Goal: Information Seeking & Learning: Learn about a topic

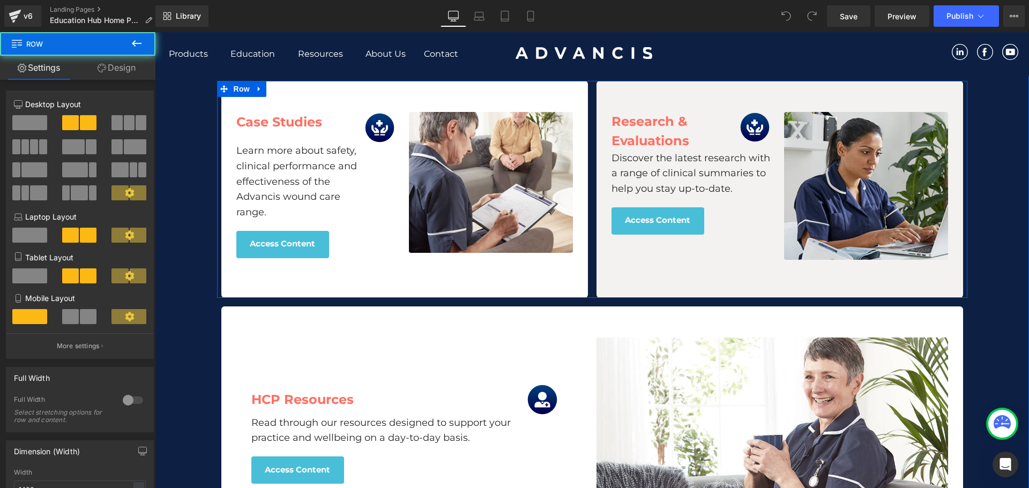
scroll to position [1287, 0]
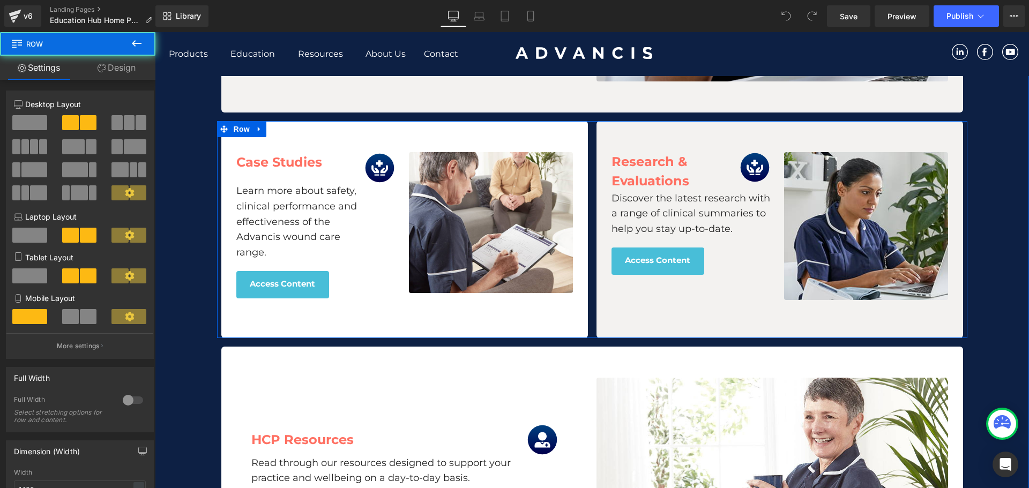
click at [592, 223] on div "Research & Evaluations Text Block Image Row Discover the latest research with a…" at bounding box center [779, 229] width 375 height 217
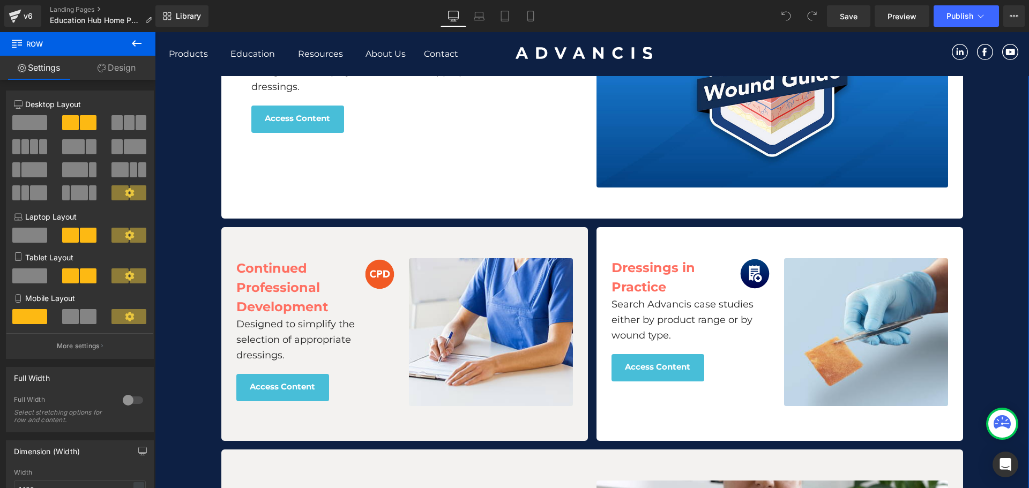
scroll to position [679, 0]
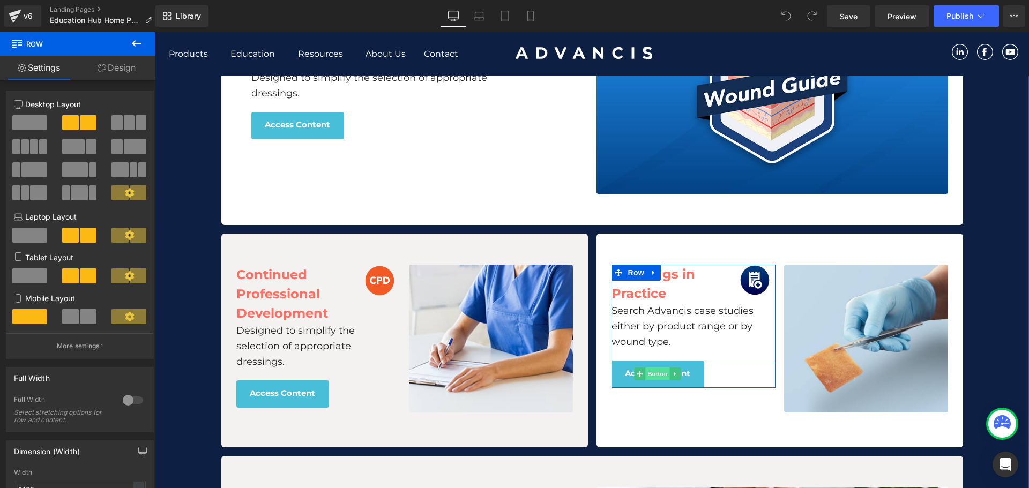
click at [656, 378] on span "Button" at bounding box center [657, 374] width 25 height 13
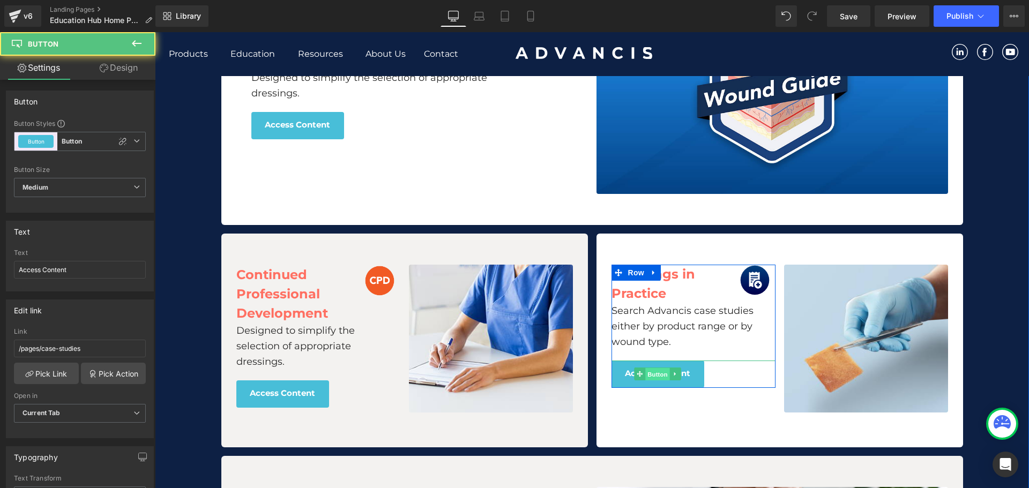
click at [656, 378] on span "Button" at bounding box center [657, 374] width 25 height 13
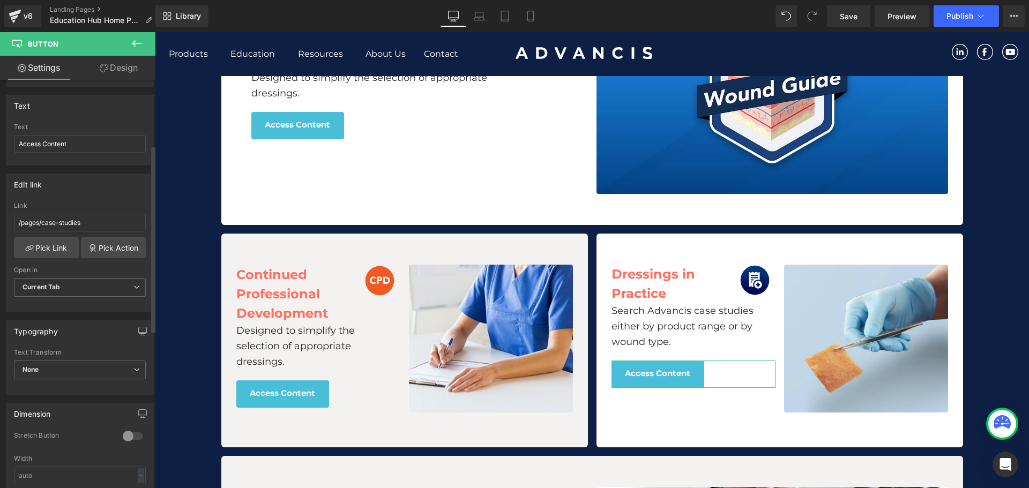
scroll to position [107, 0]
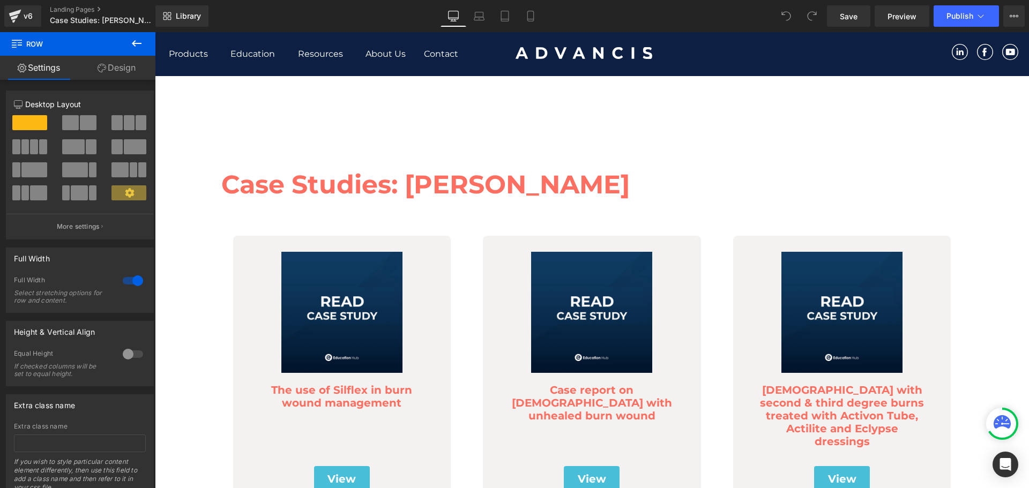
click at [136, 39] on icon at bounding box center [136, 43] width 13 height 13
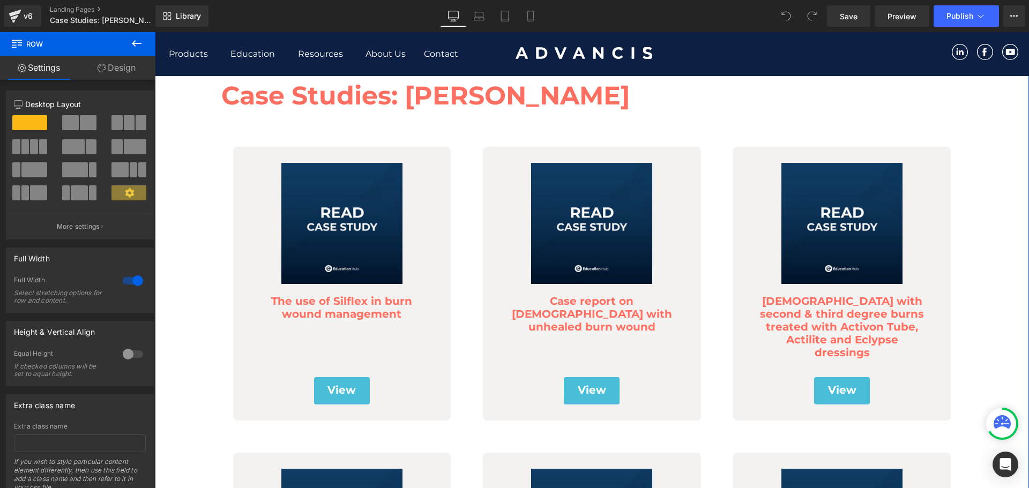
scroll to position [268, 0]
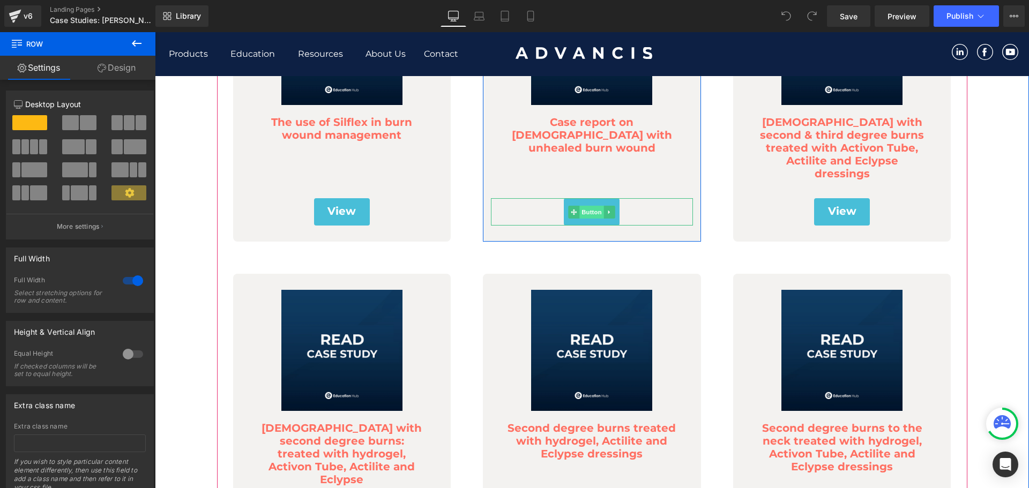
click span "Button"
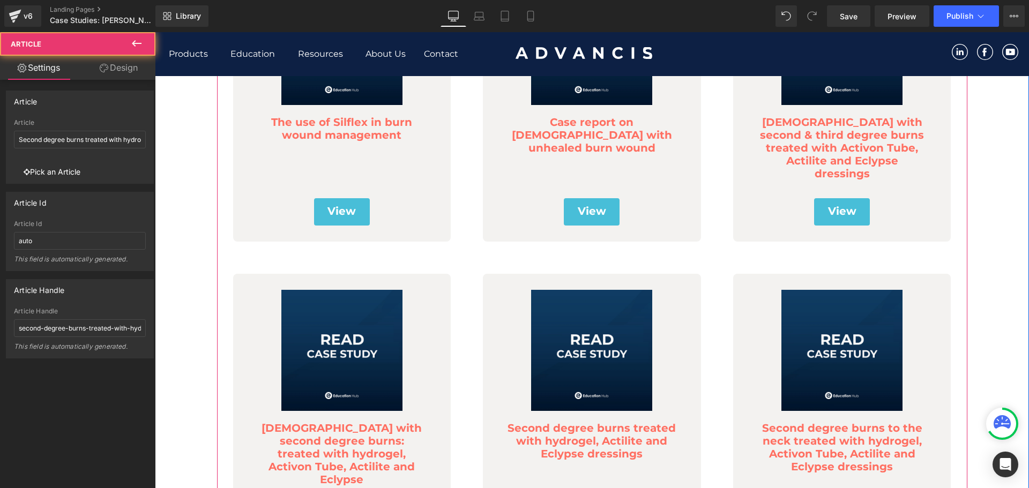
click div "(A) Image Second degree burns treated with hydrogel, Actilite and Eclypse dress…"
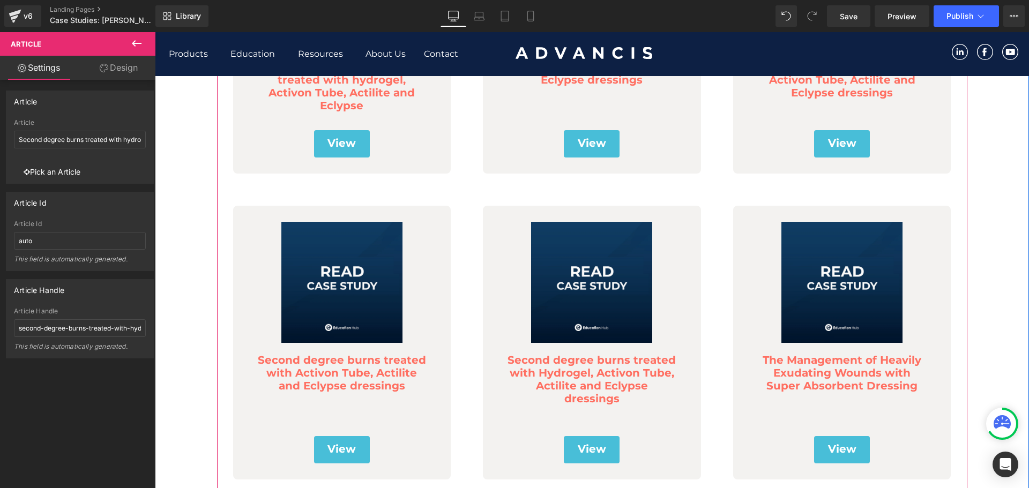
scroll to position [641, 0]
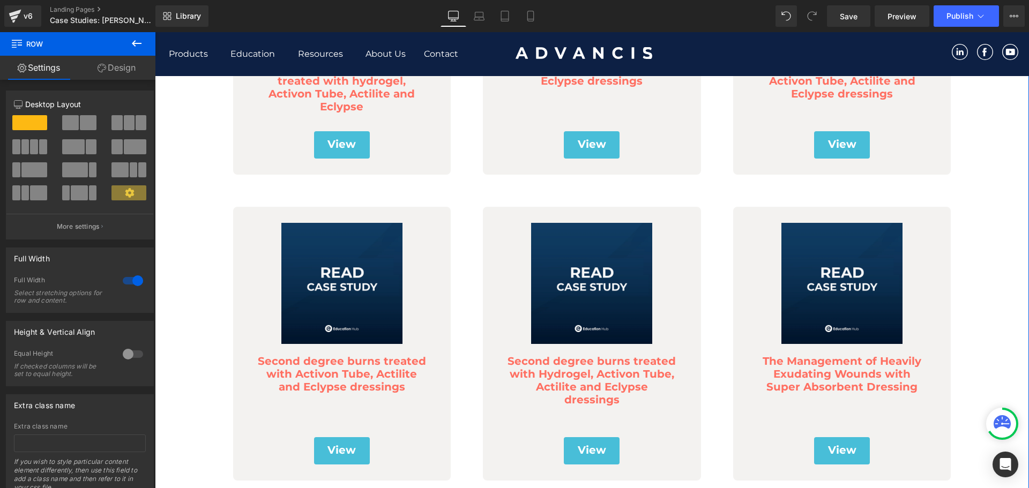
click at [201, 244] on div "Case Studies: Burns Heading Row 46px (A) Image The use of Silflex in burn wound…" at bounding box center [592, 485] width 874 height 1989
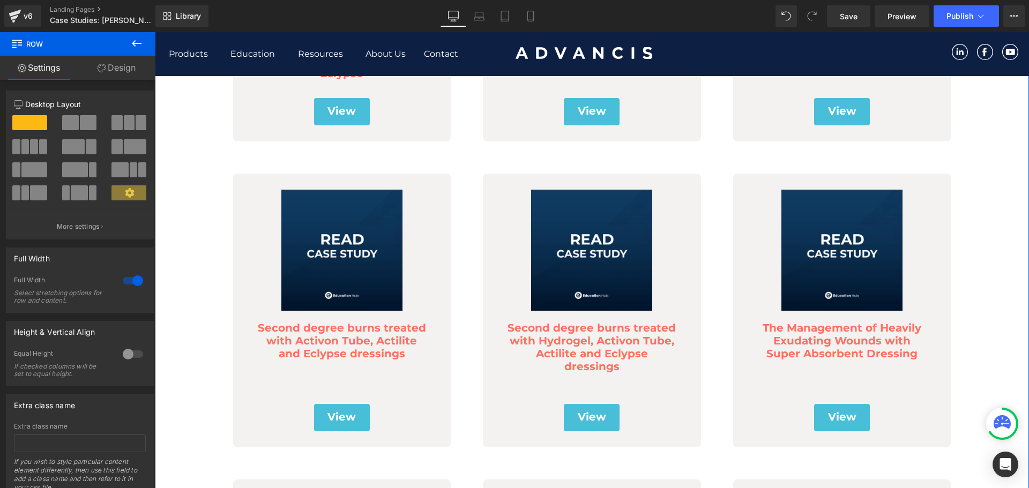
drag, startPoint x: 941, startPoint y: 296, endPoint x: 968, endPoint y: 188, distance: 112.1
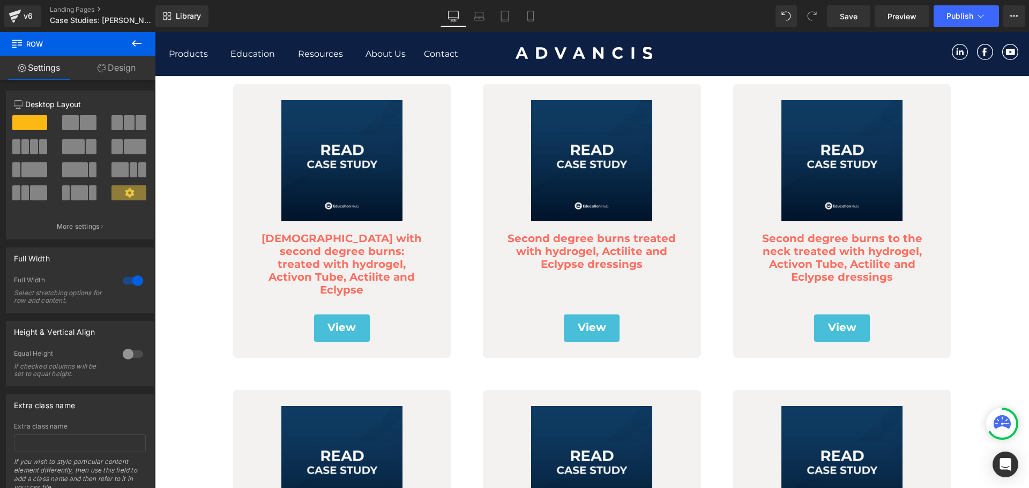
scroll to position [442, 0]
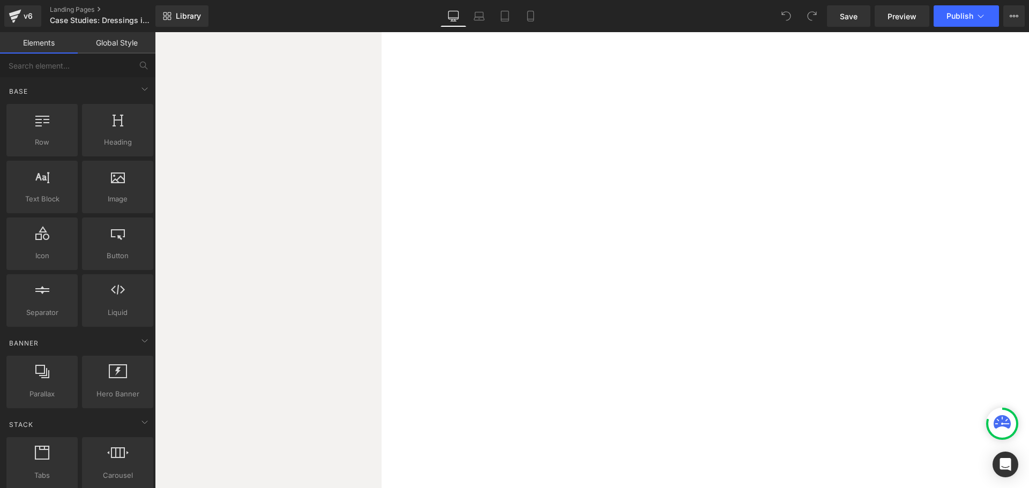
scroll to position [1501, 0]
click icon
click link
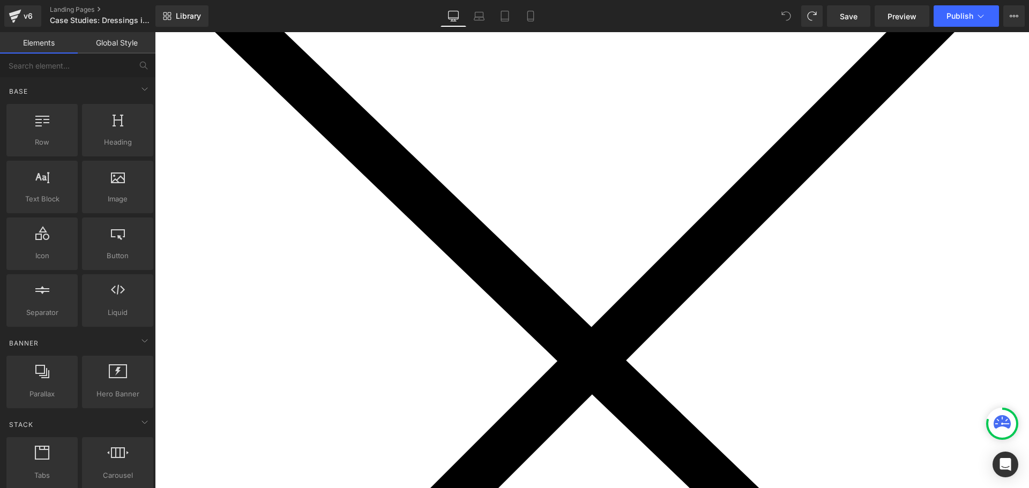
scroll to position [105, 0]
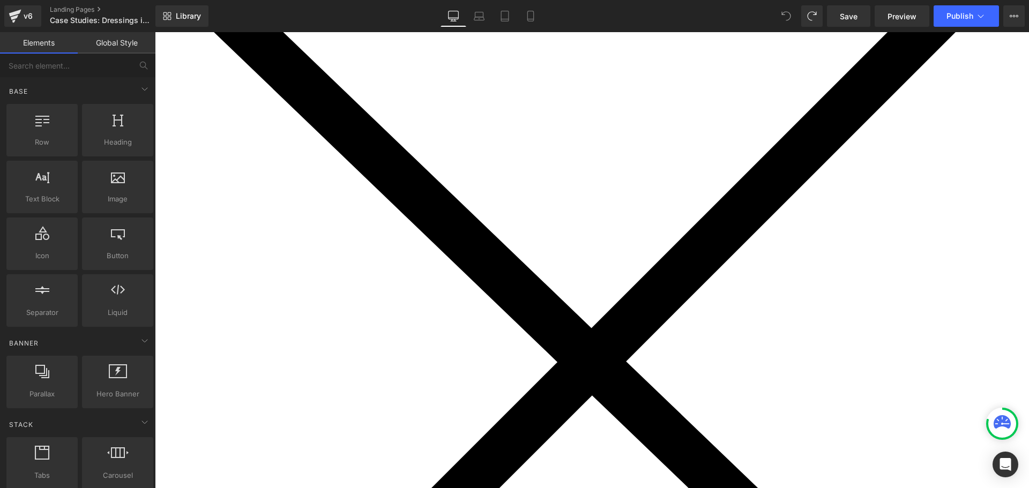
click at [155, 32] on span "Article List" at bounding box center [155, 32] width 0 height 0
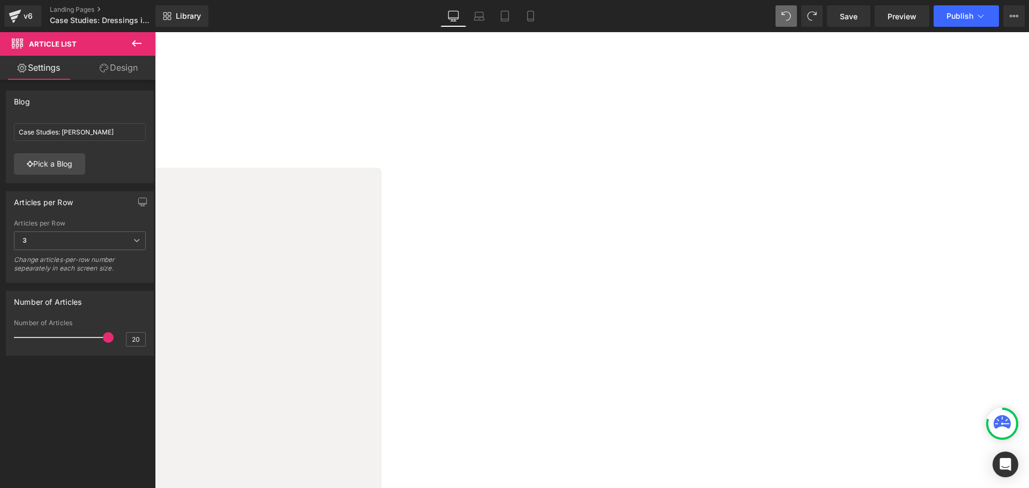
scroll to position [1177, 0]
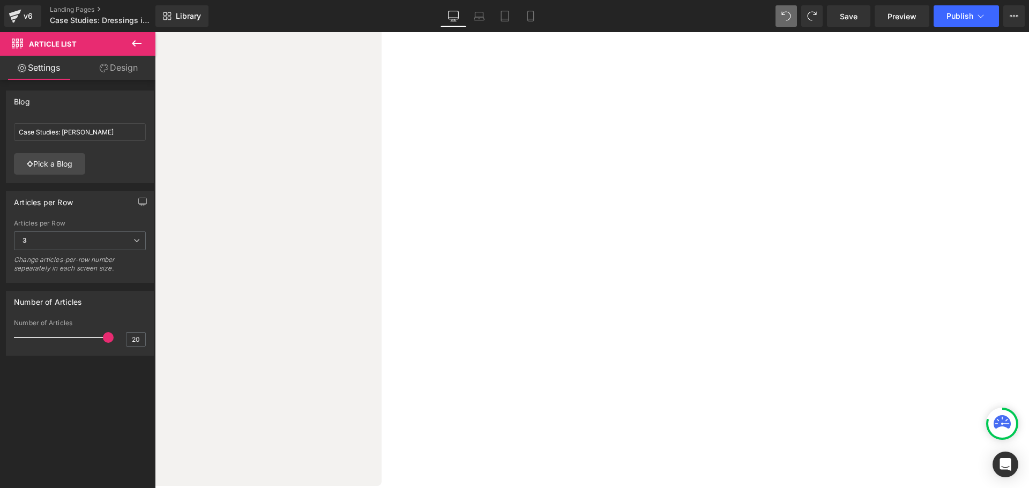
click div "(A) Image Activon Manuka honey in the treatment of a paediatric severe scald to…"
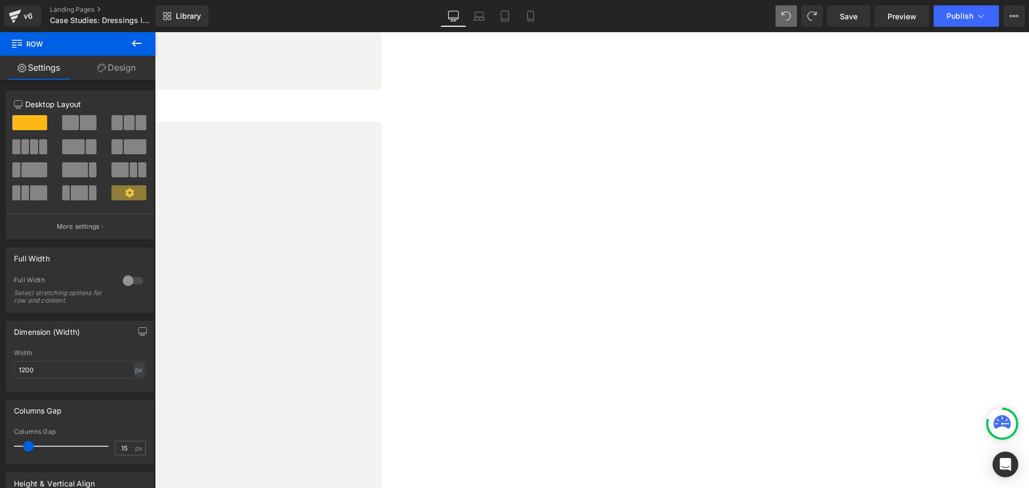
click link "Managing wound pain in patients with burns using soft silicone dressings"
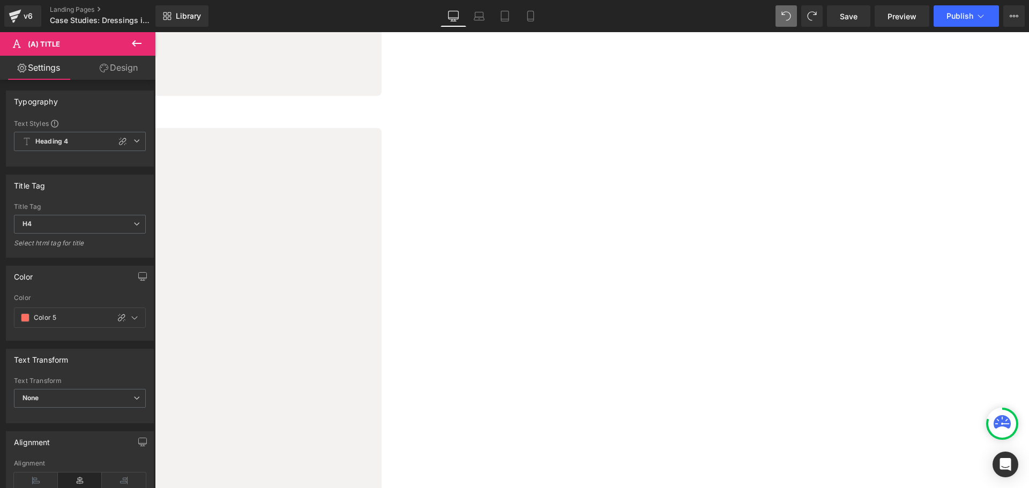
scroll to position [1563, 0]
click div
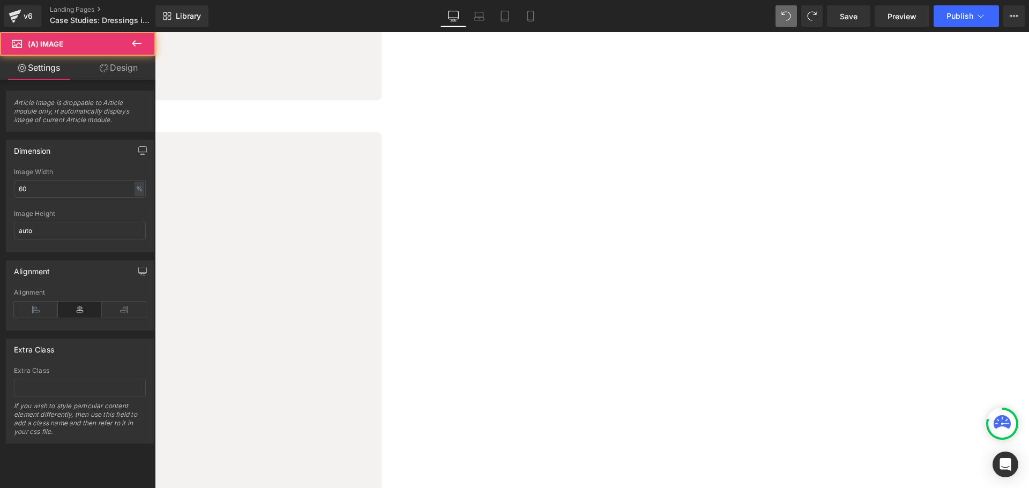
click icon
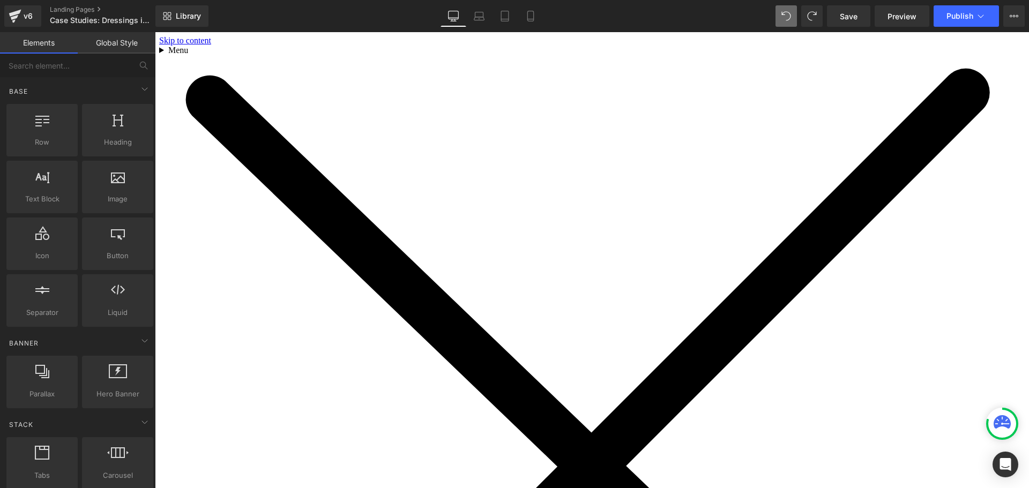
scroll to position [0, 0]
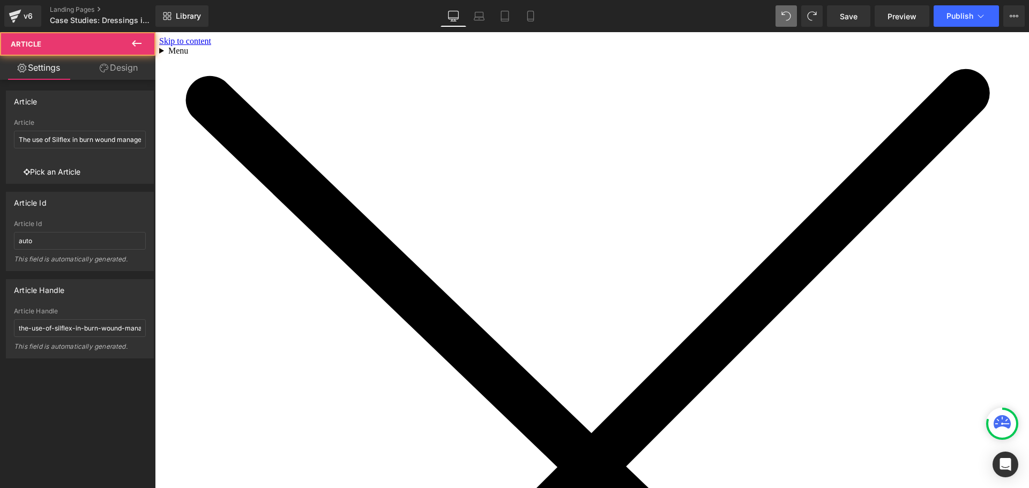
click div "(A) Image The use of Silflex in burn wound management (A) Title (A) Excerpt (A)…"
click at [155, 32] on span "Article List" at bounding box center [155, 32] width 0 height 0
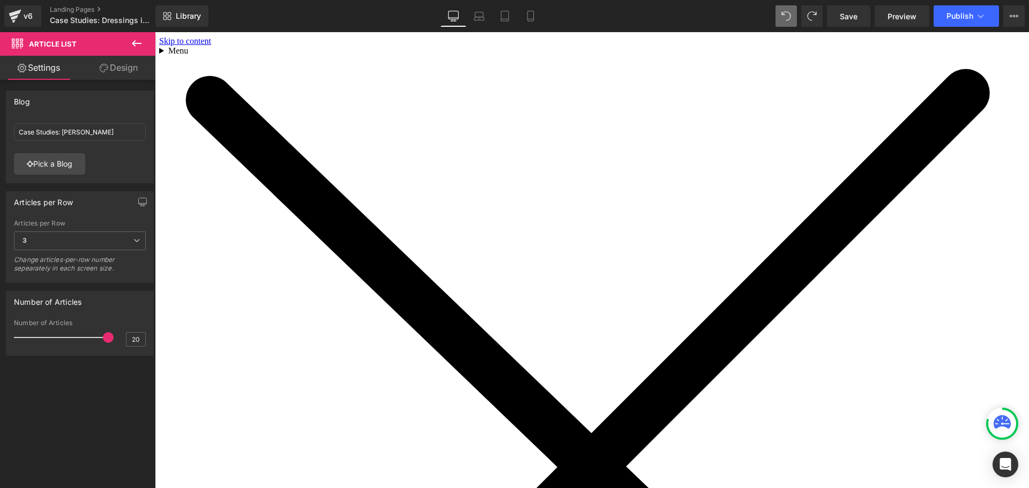
click at [155, 32] on span "Article List" at bounding box center [155, 32] width 0 height 0
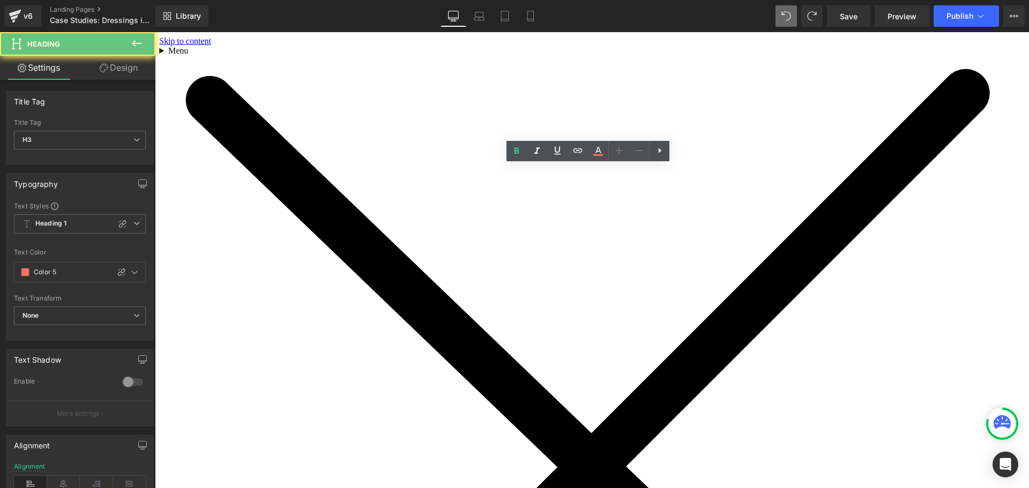
drag, startPoint x: 472, startPoint y: 183, endPoint x: 288, endPoint y: 187, distance: 183.9
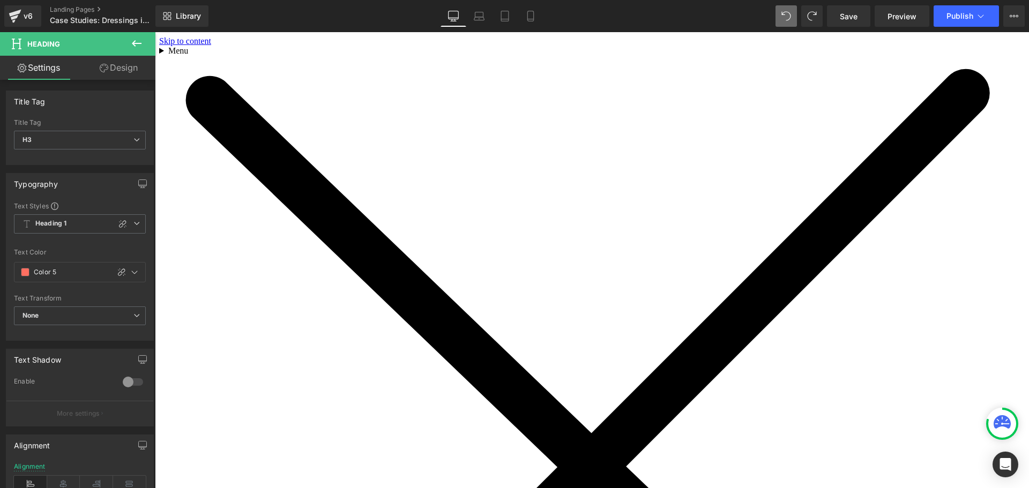
click div "(A) Image The use of Silflex in burn wound management (A) Title (A) Excerpt (A)…"
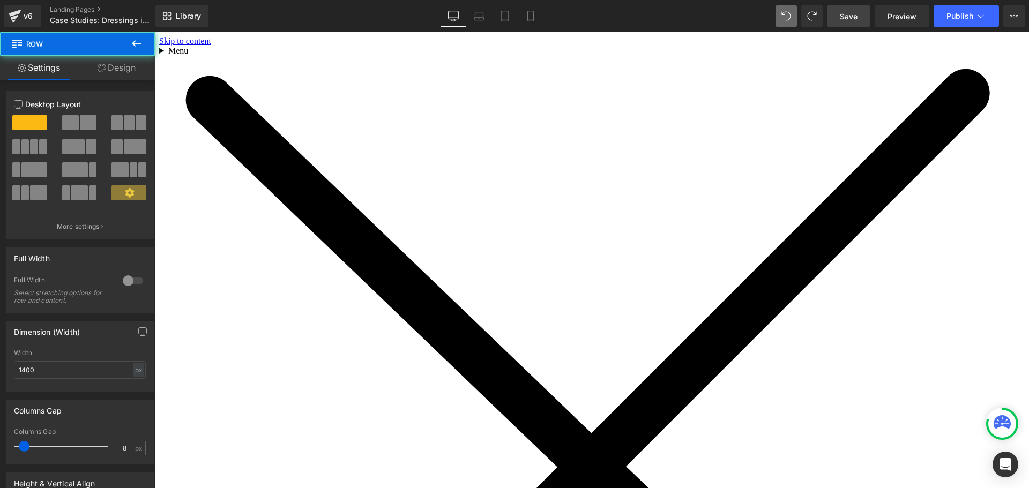
click at [838, 19] on link "Save" at bounding box center [848, 15] width 43 height 21
